Goal: Task Accomplishment & Management: Manage account settings

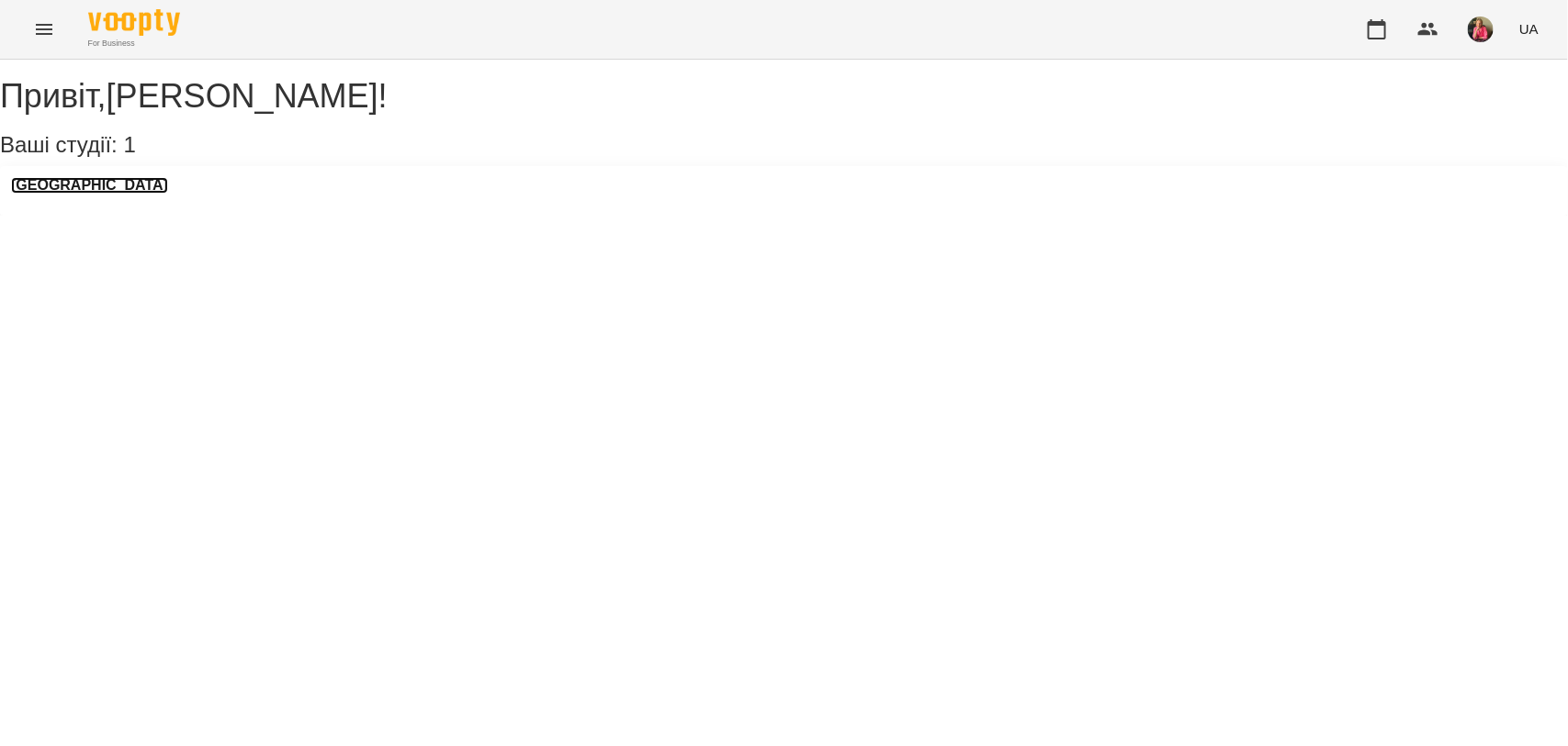
click at [58, 194] on h3 "[GEOGRAPHIC_DATA]" at bounding box center [89, 185] width 157 height 16
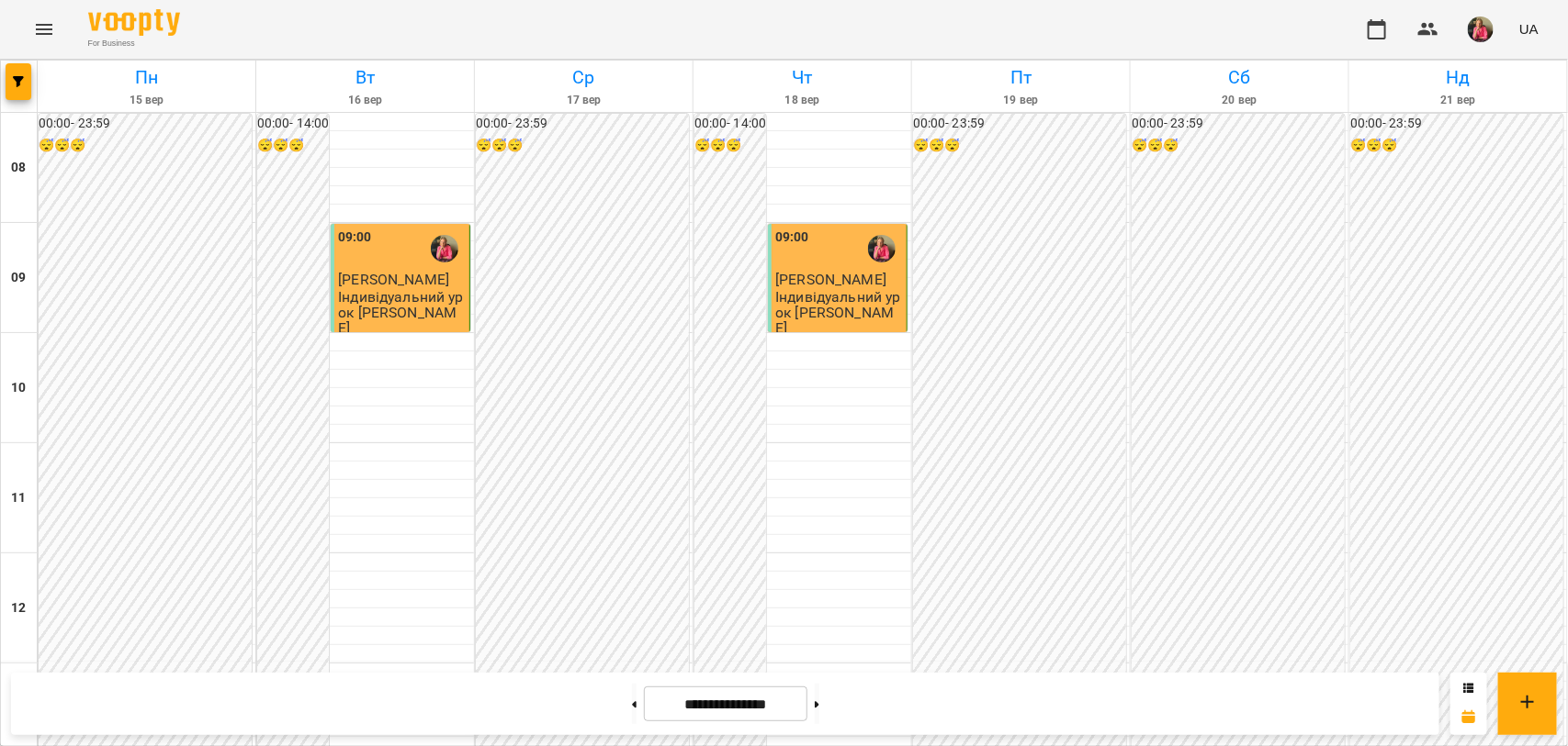
scroll to position [918, 0]
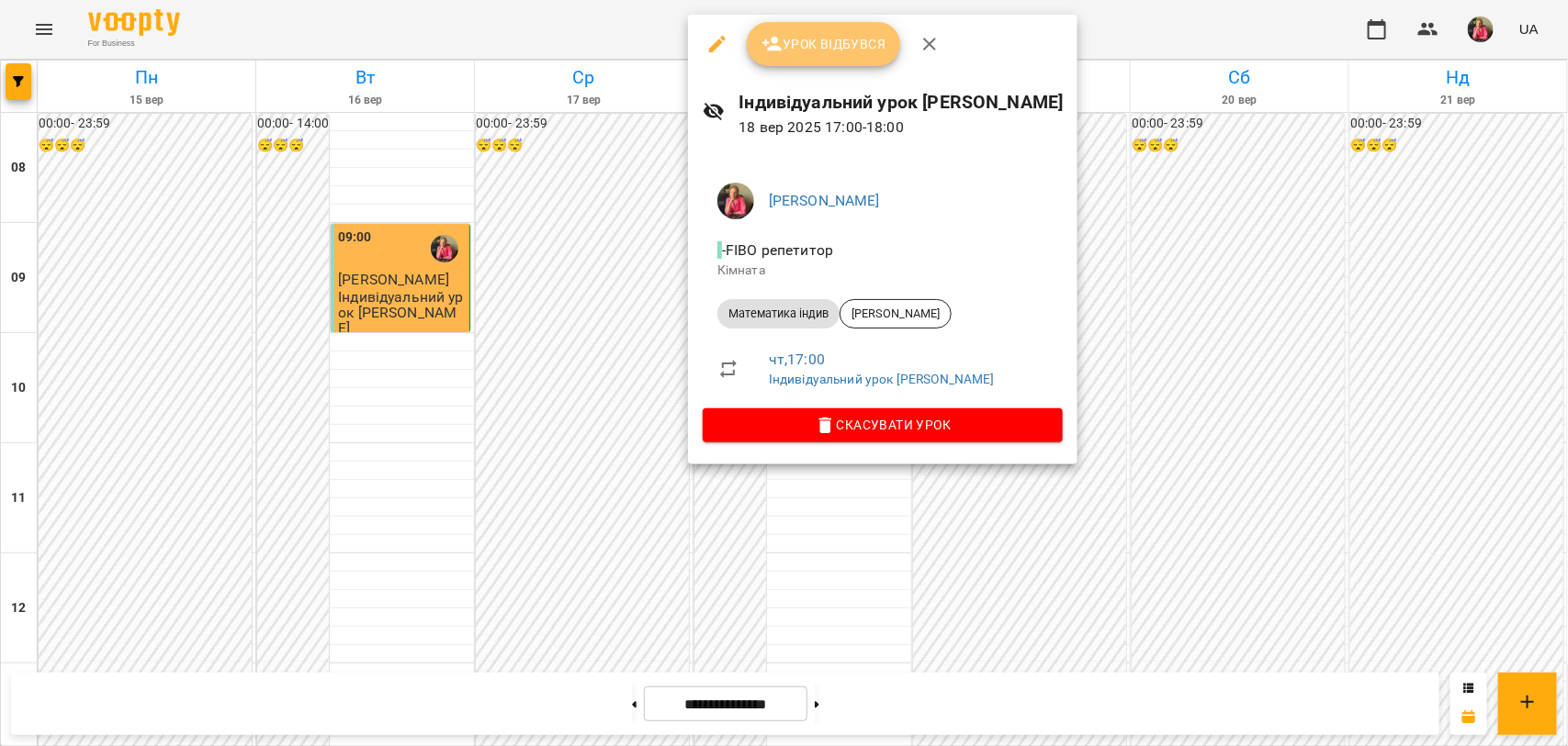
click at [810, 42] on span "Урок відбувся" at bounding box center [824, 44] width 125 height 22
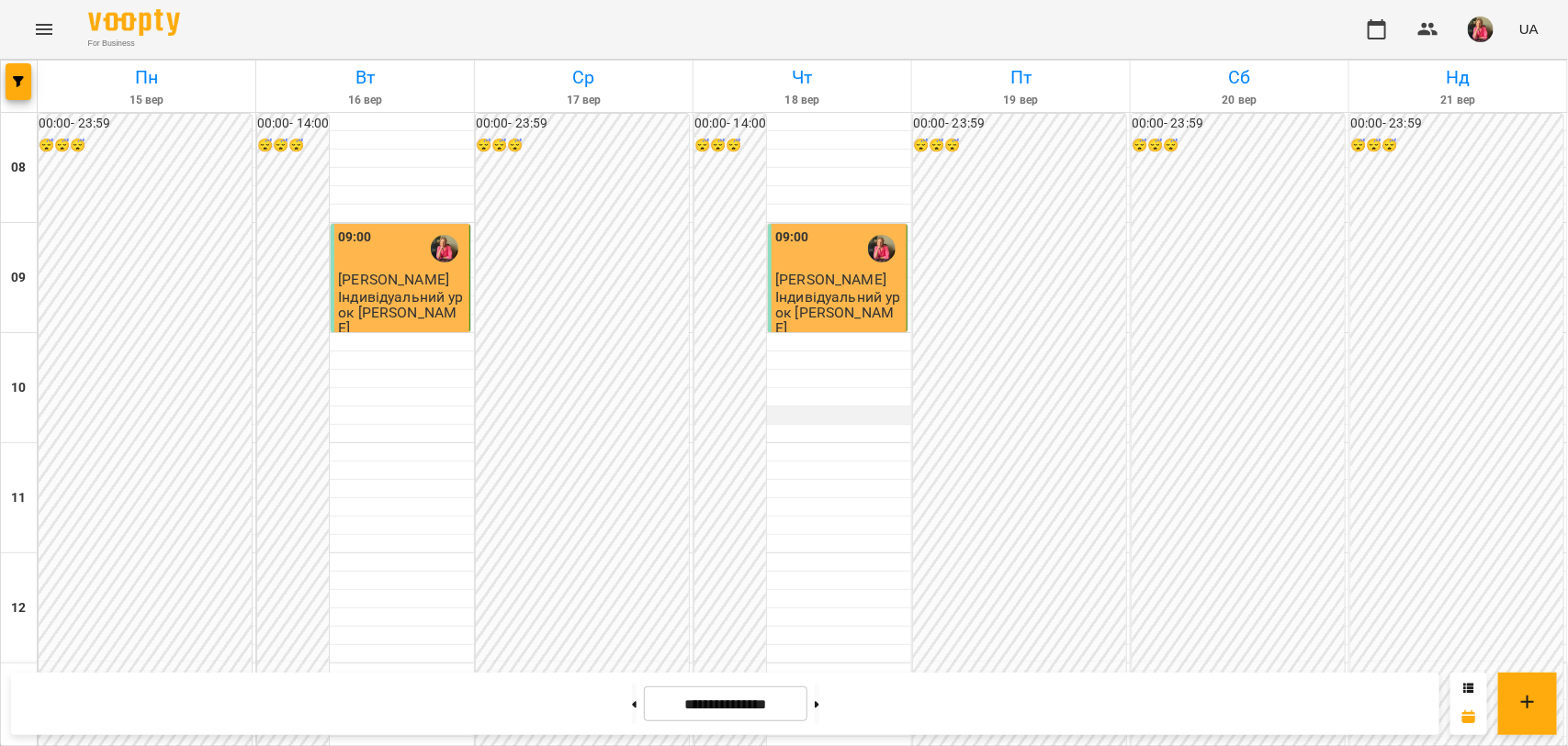
scroll to position [803, 0]
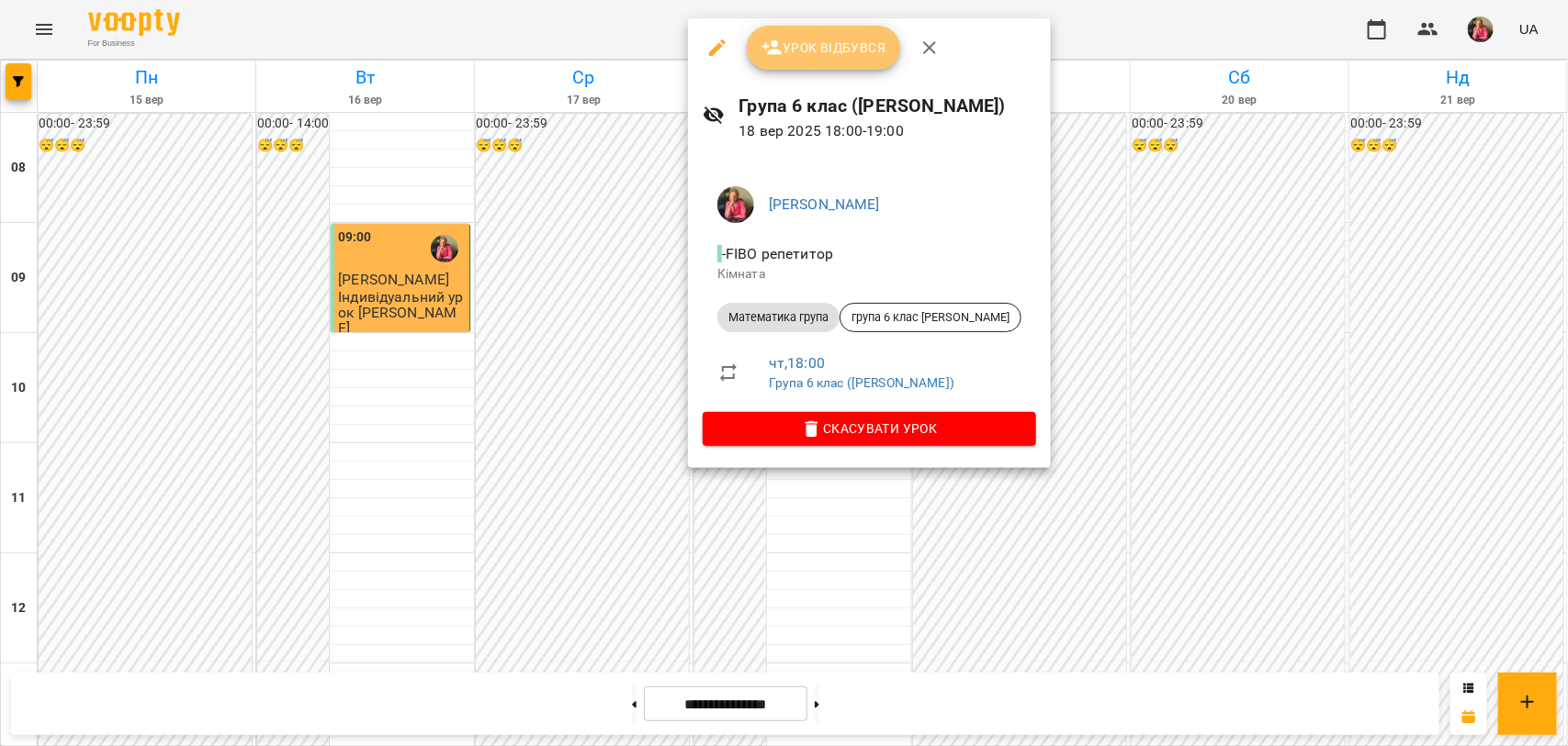
click at [823, 51] on span "Урок відбувся" at bounding box center [824, 48] width 125 height 22
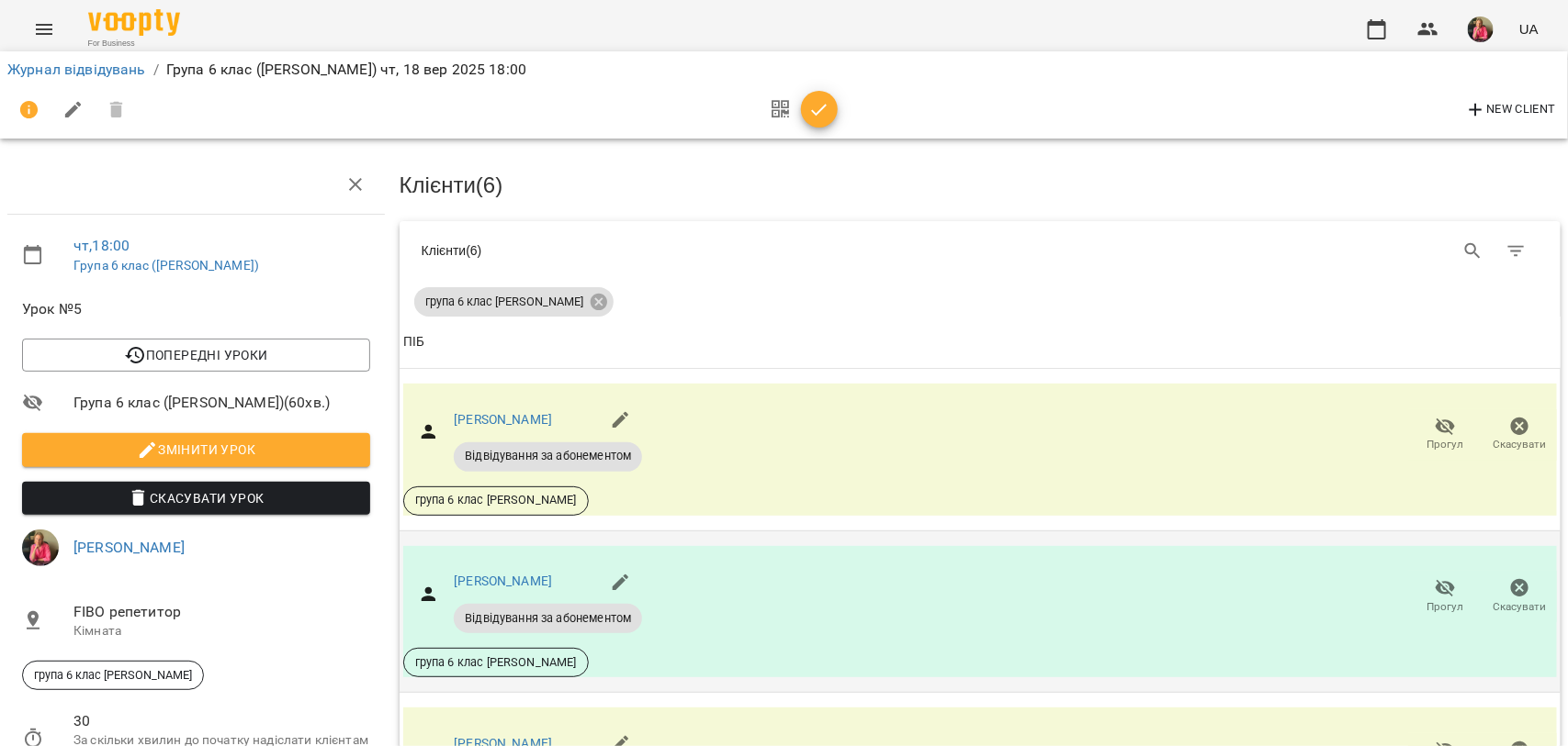
scroll to position [229, 0]
click at [1435, 578] on icon "button" at bounding box center [1445, 588] width 22 height 22
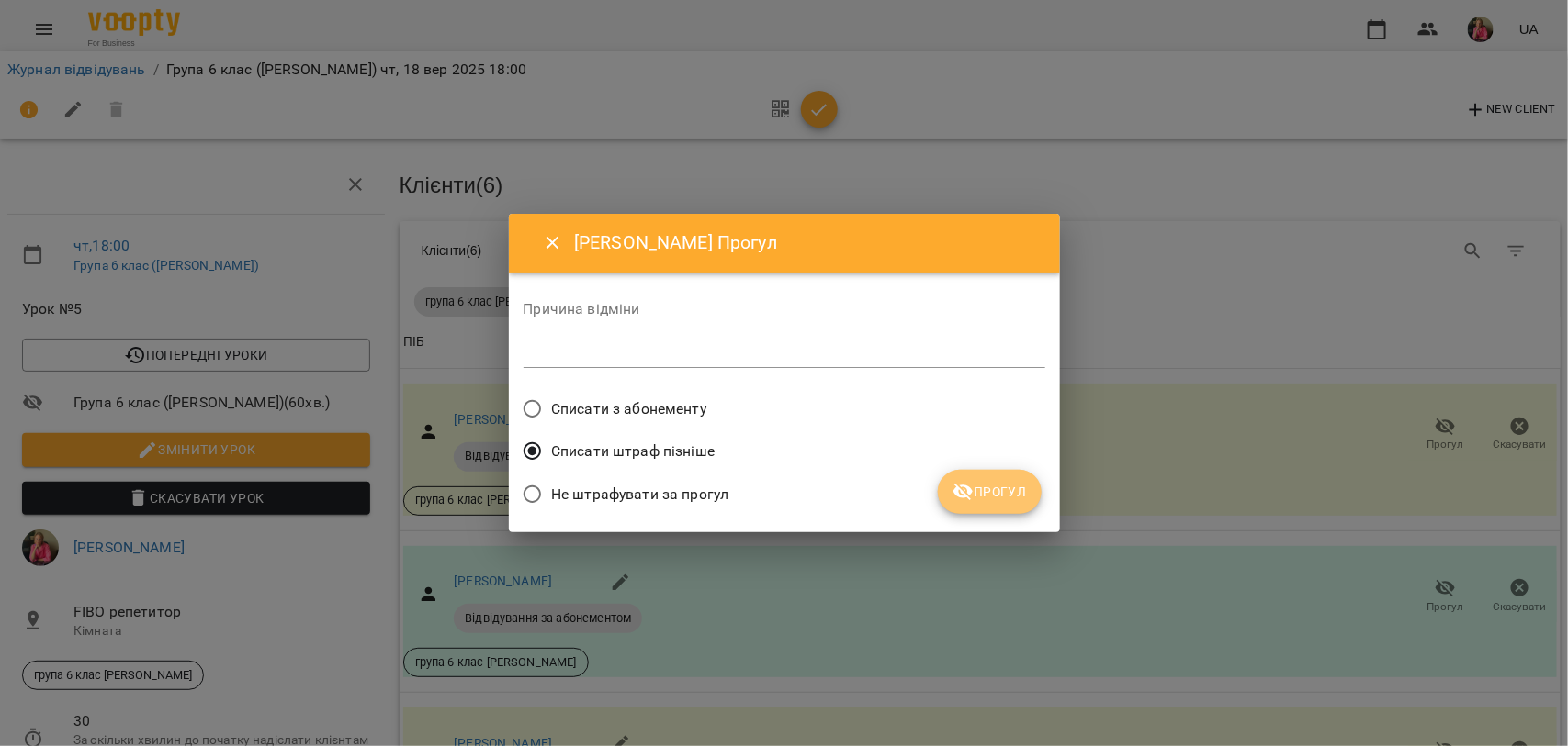
click at [1000, 498] on span "Прогул" at bounding box center [989, 491] width 74 height 22
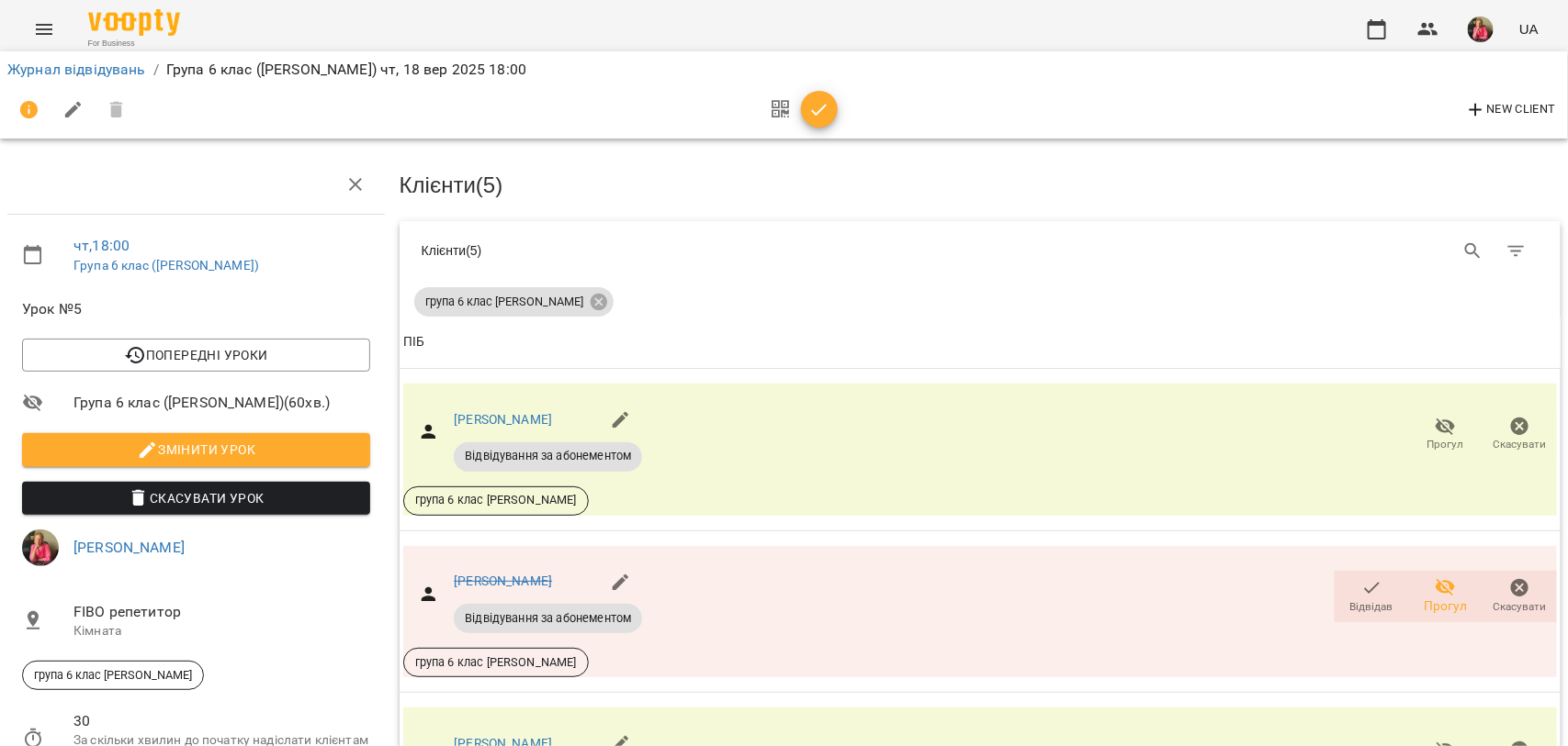
scroll to position [519, 0]
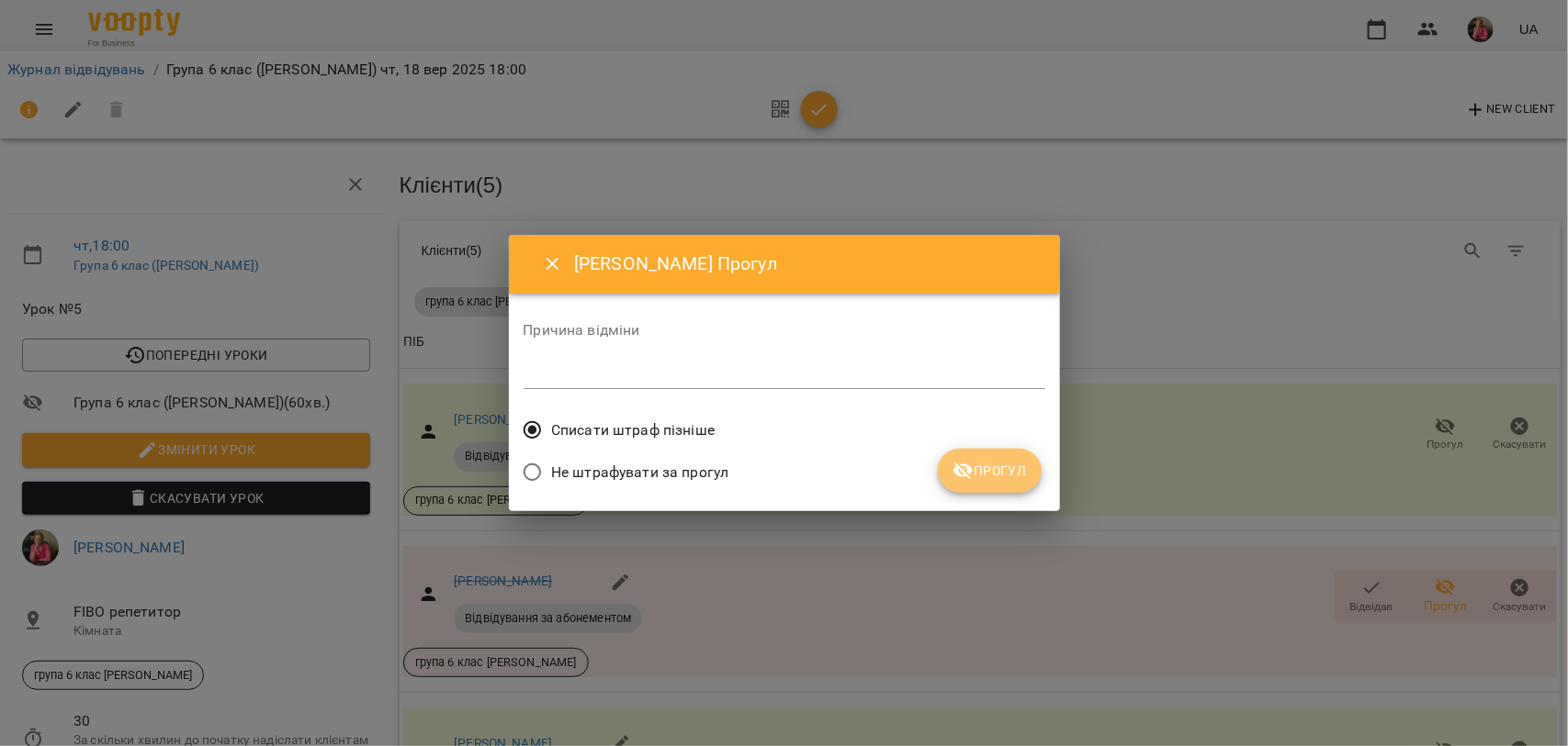
click at [995, 469] on span "Прогул" at bounding box center [989, 470] width 74 height 22
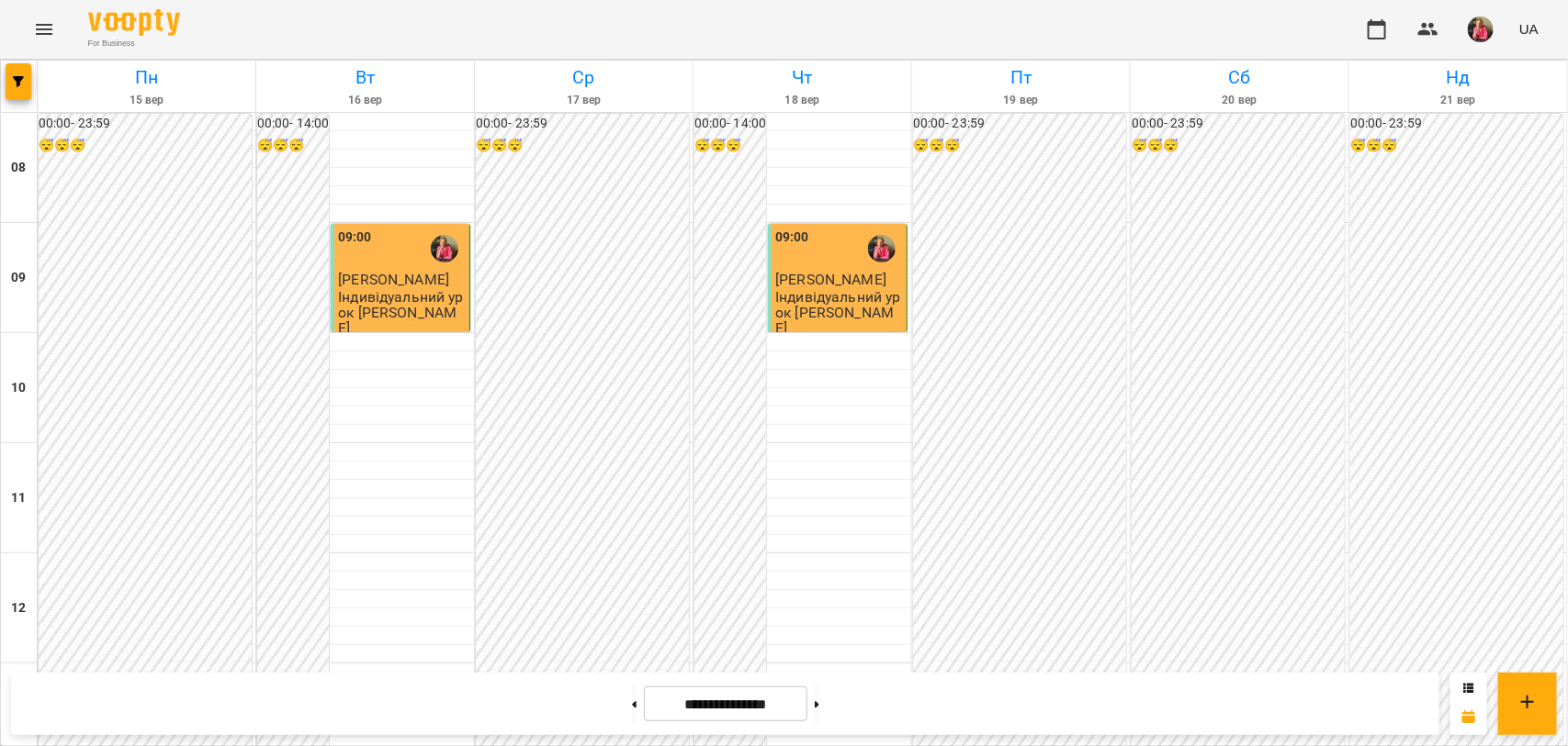
scroll to position [803, 0]
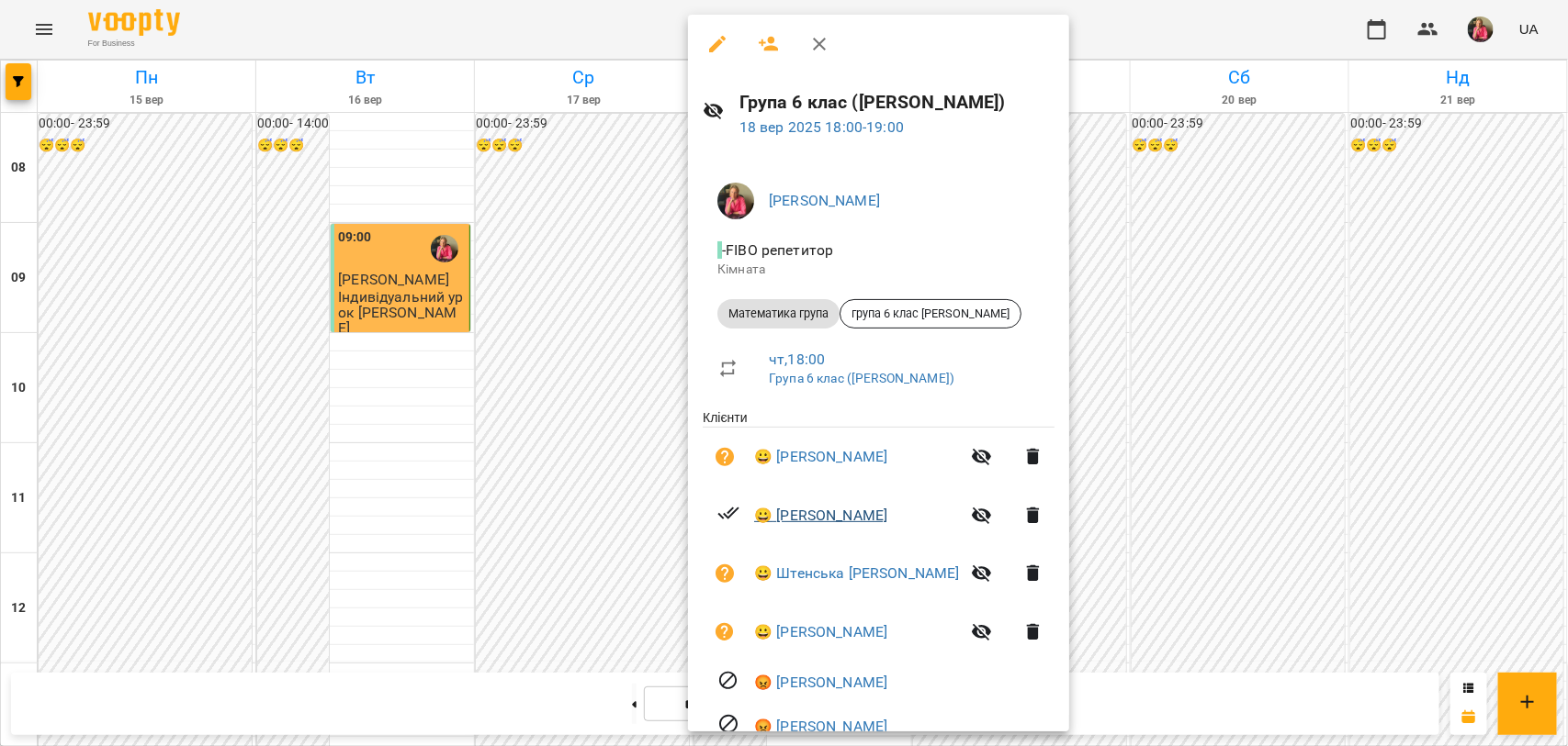
scroll to position [81, 0]
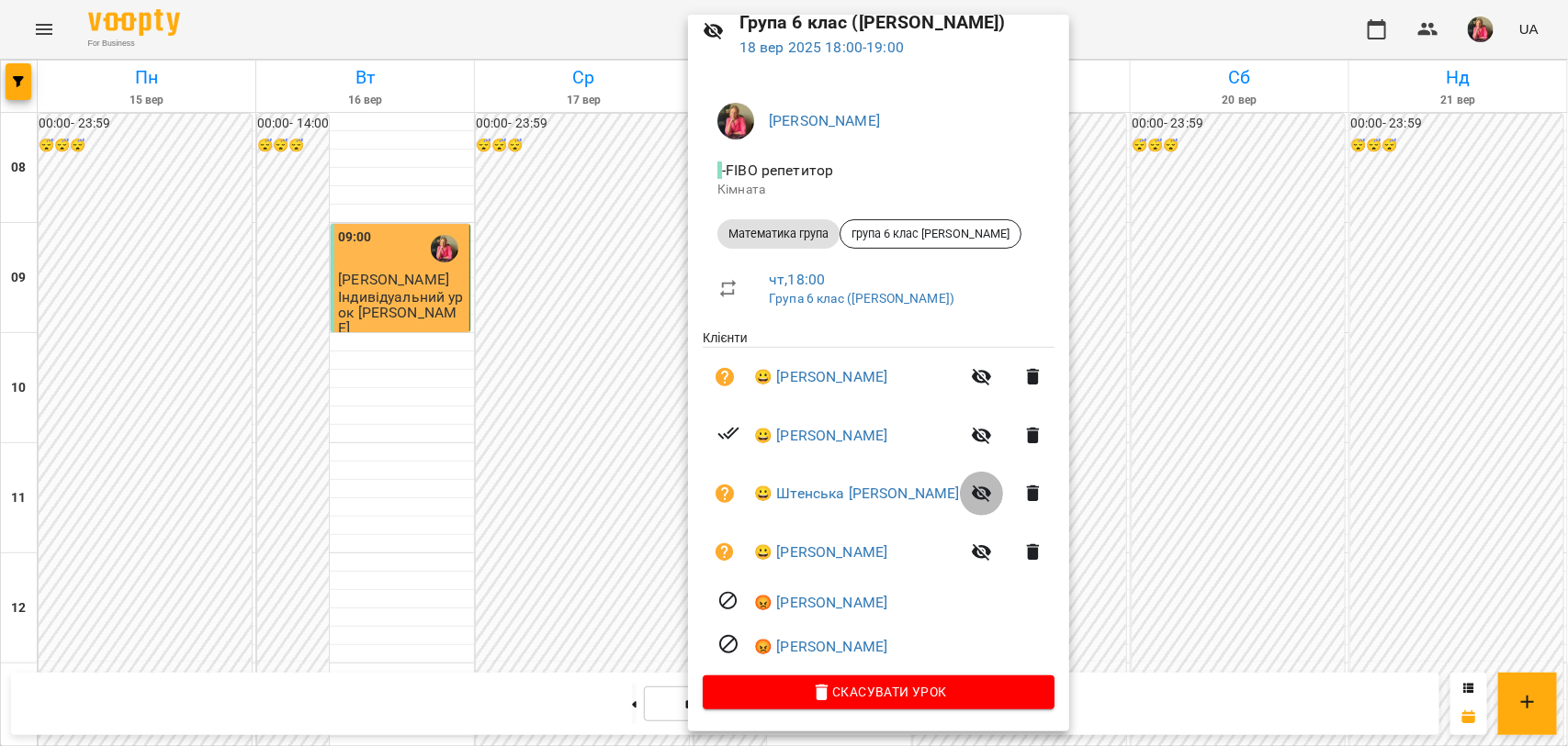
click at [971, 494] on icon "button" at bounding box center [982, 493] width 22 height 22
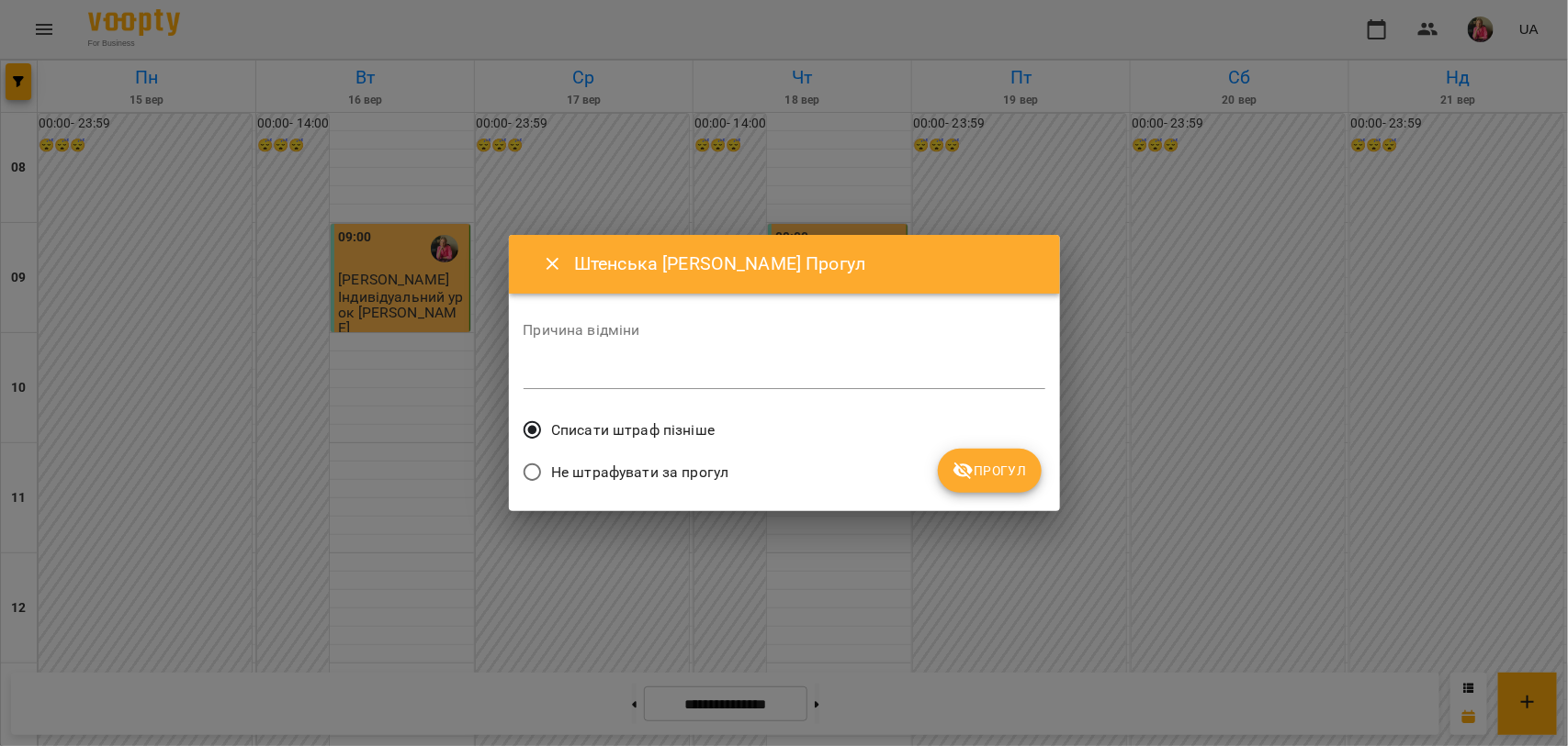
click at [963, 474] on icon "submit" at bounding box center [963, 470] width 22 height 22
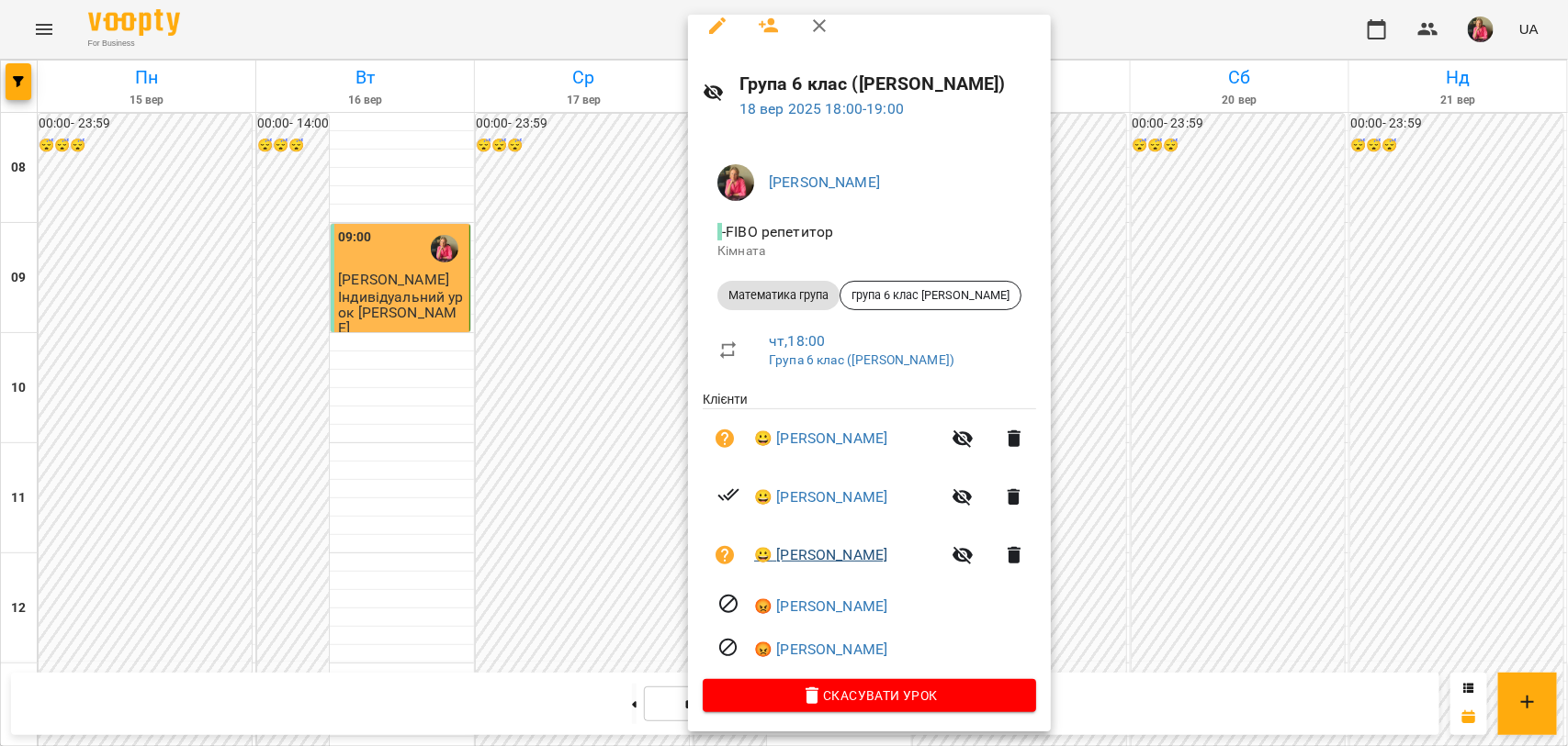
scroll to position [23, 0]
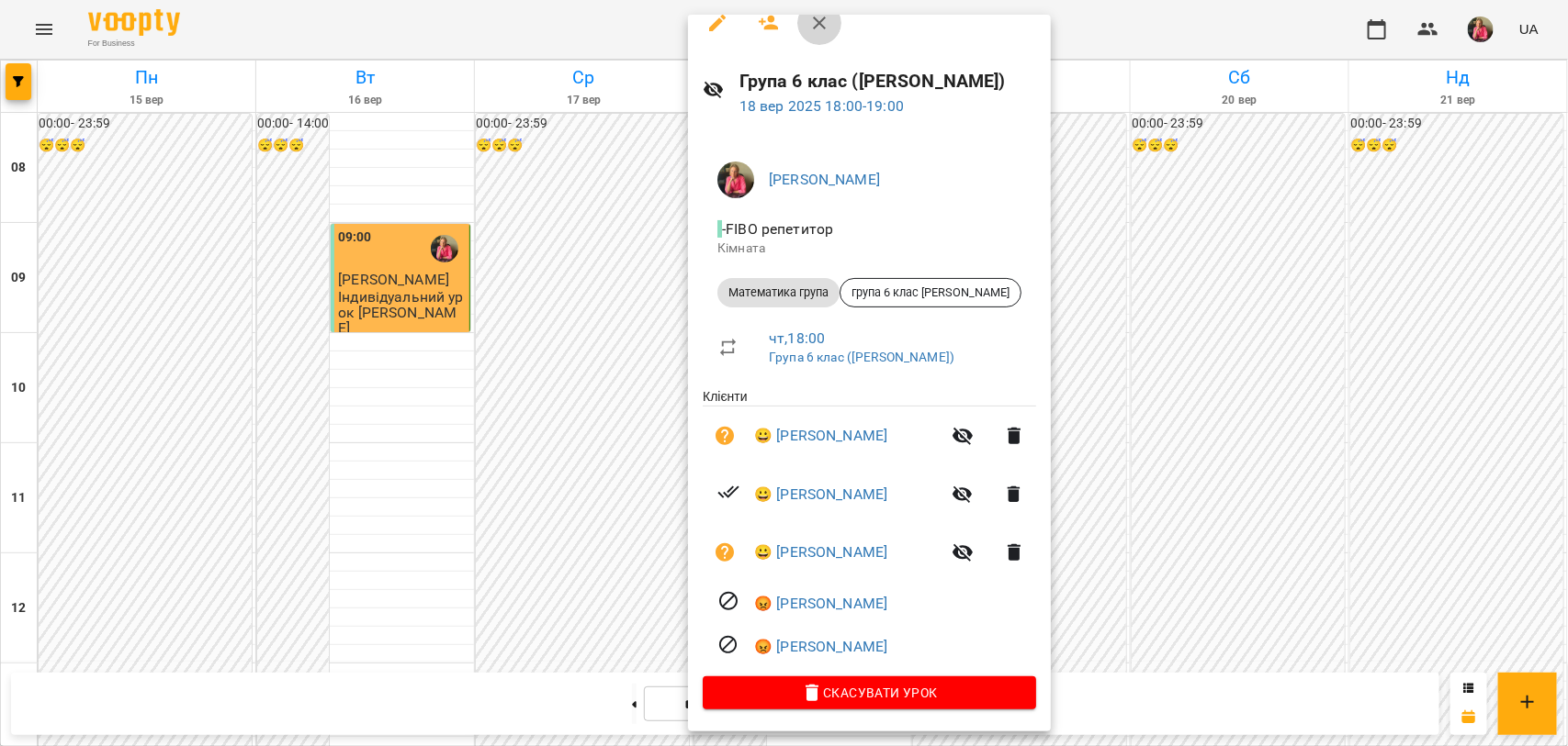
click at [819, 20] on icon "button" at bounding box center [820, 23] width 13 height 13
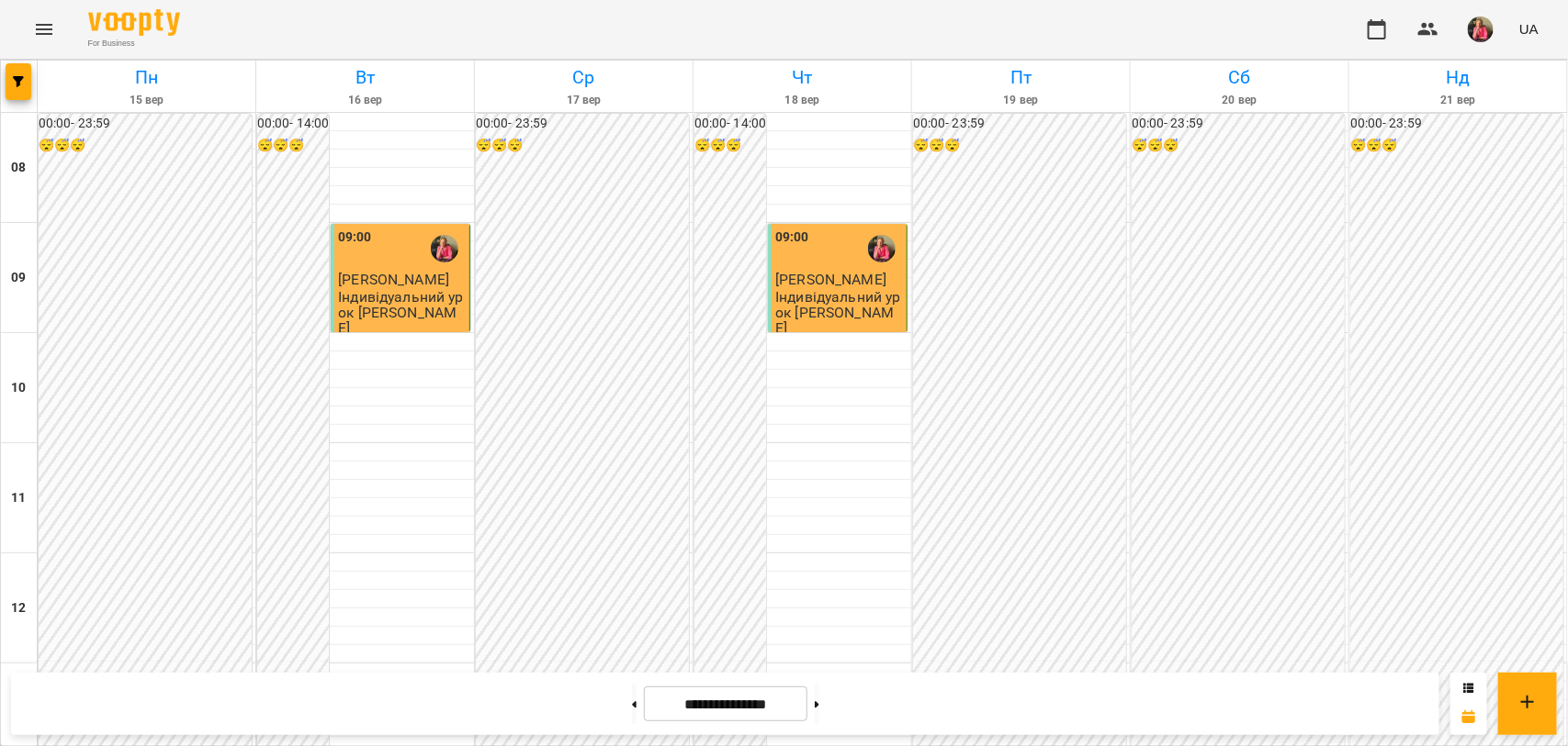
scroll to position [459, 0]
